Goal: Task Accomplishment & Management: Use online tool/utility

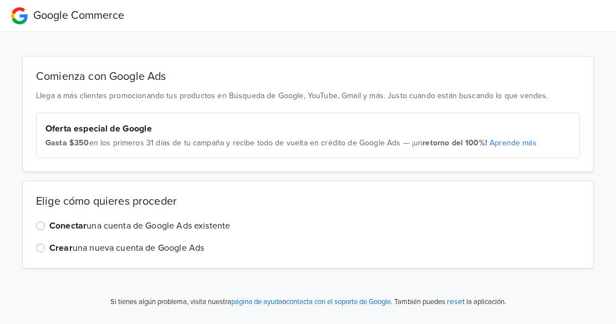
click at [49, 228] on label "Conectar una cuenta de Google Ads existente" at bounding box center [139, 225] width 181 height 13
click at [0, 0] on input "Conectar una cuenta de Google Ads existente" at bounding box center [0, 0] width 0 height 0
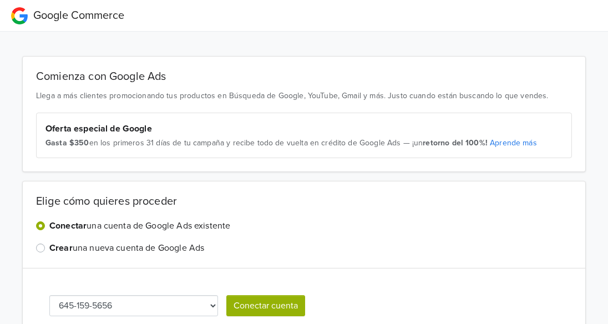
click at [170, 301] on select "645-159-5656 [PHONE_NUMBER] [PHONE_NUMBER] 630-112-7480" at bounding box center [133, 305] width 169 height 21
click at [286, 277] on div "645-159-5656 [PHONE_NUMBER] [PHONE_NUMBER] 630-112-7480 Conectar cuenta" at bounding box center [303, 299] width 563 height 62
click at [159, 311] on select "645-159-5656 [PHONE_NUMBER] [PHONE_NUMBER] 630-112-7480" at bounding box center [133, 305] width 169 height 21
select select "3856153121"
click at [256, 300] on button "Conectar cuenta" at bounding box center [265, 305] width 79 height 21
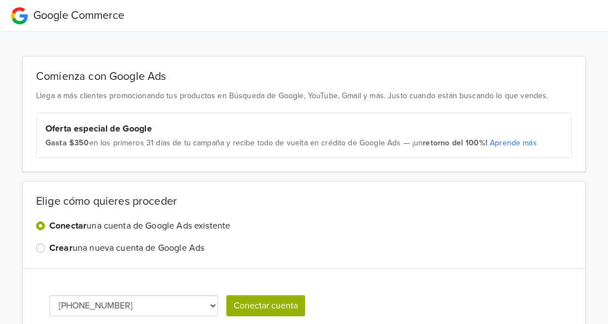
select select "3856153121"
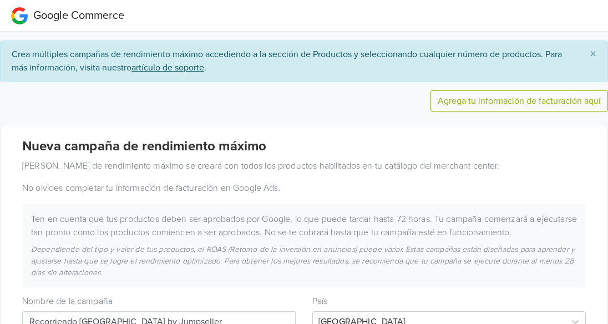
click at [595, 54] on span "×" at bounding box center [592, 54] width 7 height 16
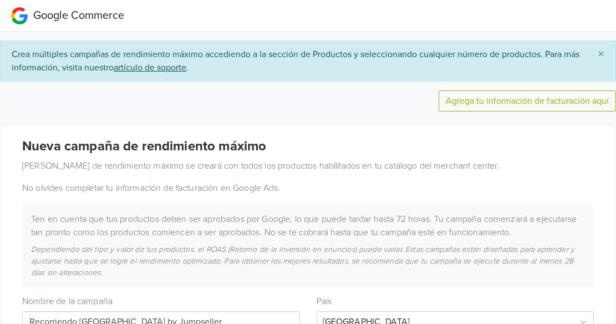
click at [603, 54] on span "×" at bounding box center [601, 54] width 7 height 16
